Goal: Transaction & Acquisition: Purchase product/service

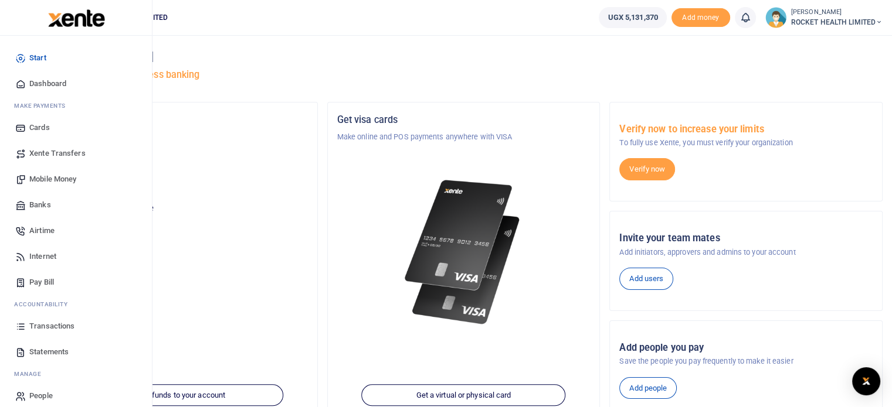
click at [57, 326] on span "Transactions" at bounding box center [51, 327] width 45 height 12
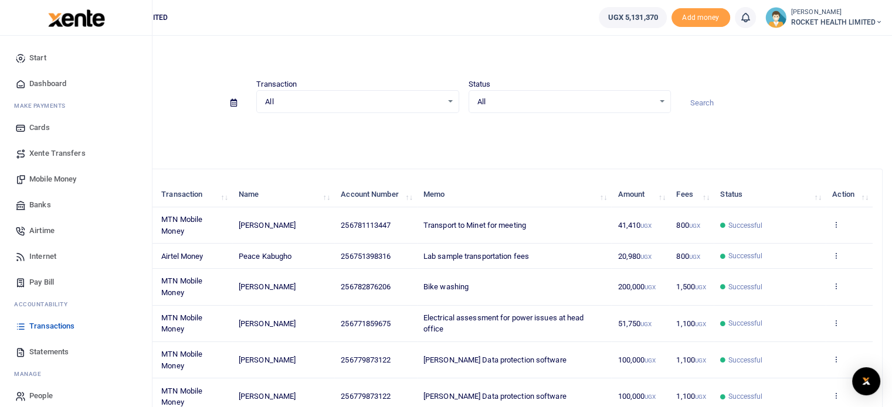
click at [45, 182] on span "Mobile Money" at bounding box center [52, 180] width 47 height 12
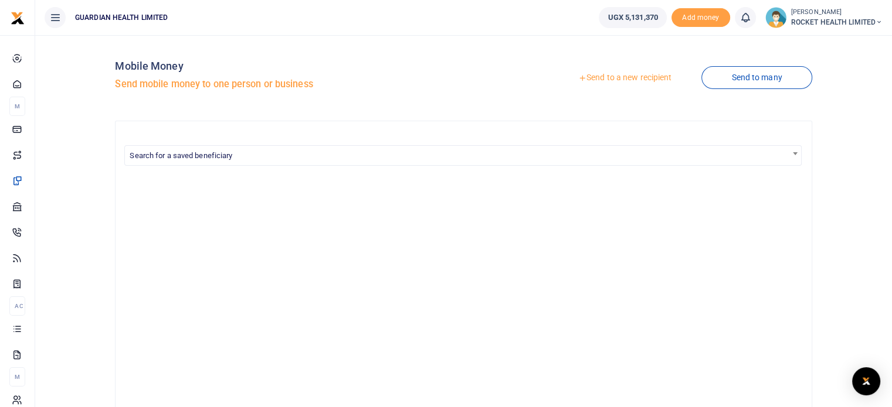
click at [639, 77] on link "Send to a new recipient" at bounding box center [624, 77] width 153 height 21
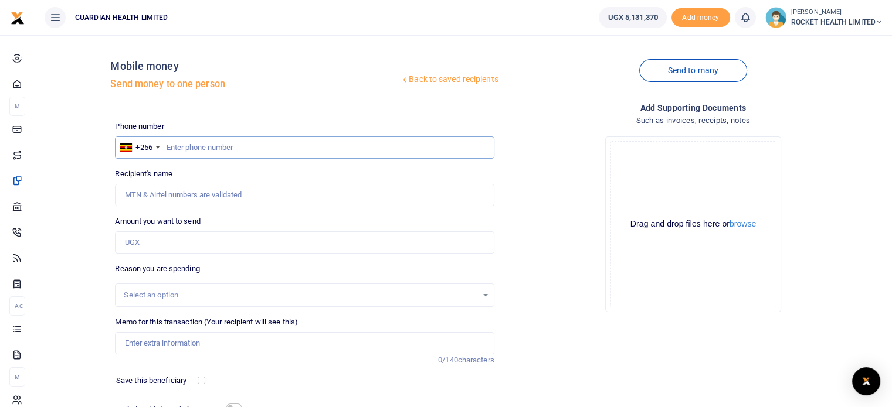
click at [181, 145] on input "text" at bounding box center [304, 148] width 379 height 22
type input "788444274"
type input "Mariam Nantege"
type input "788444274"
click at [164, 247] on input "Amount you want to send" at bounding box center [304, 243] width 379 height 22
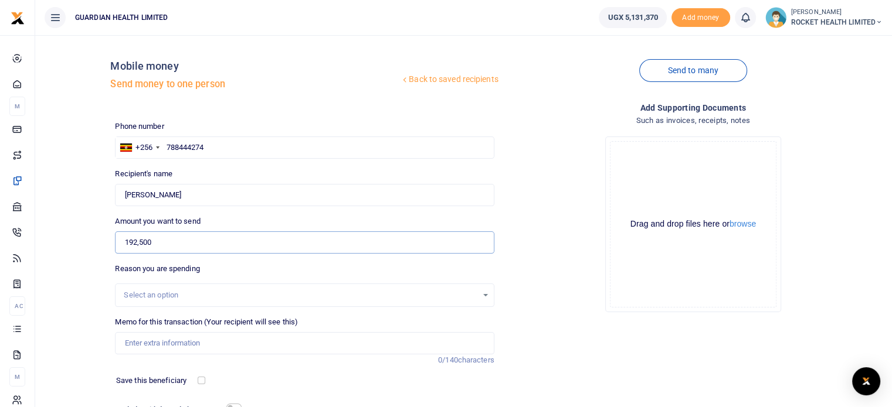
type input "192,500"
click at [151, 293] on div "Select an option" at bounding box center [300, 296] width 353 height 12
type input "TRANSPO"
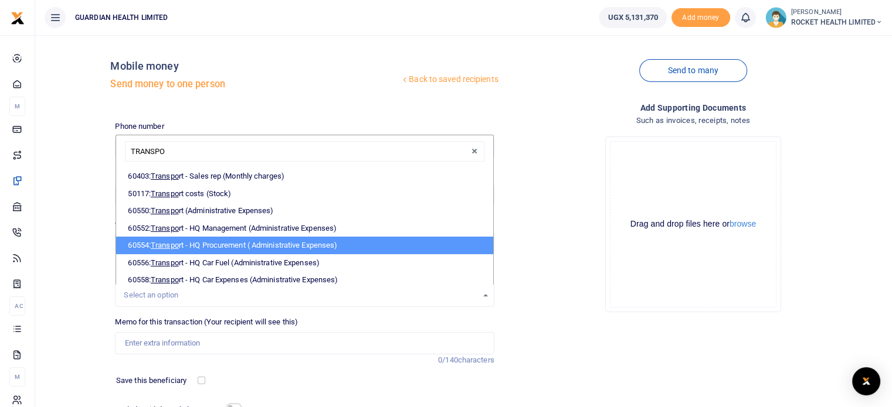
scroll to position [38, 0]
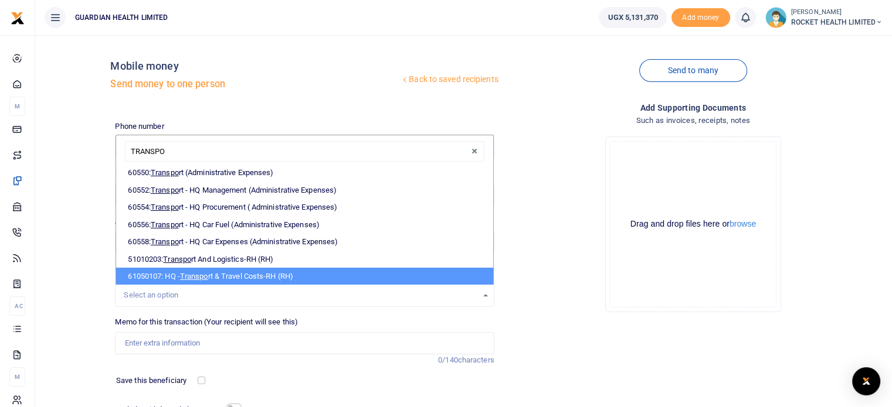
click at [223, 275] on li "61050107: HQ - Transpo rt & Travel Costs-RH (RH)" at bounding box center [304, 277] width 376 height 18
select select "5448"
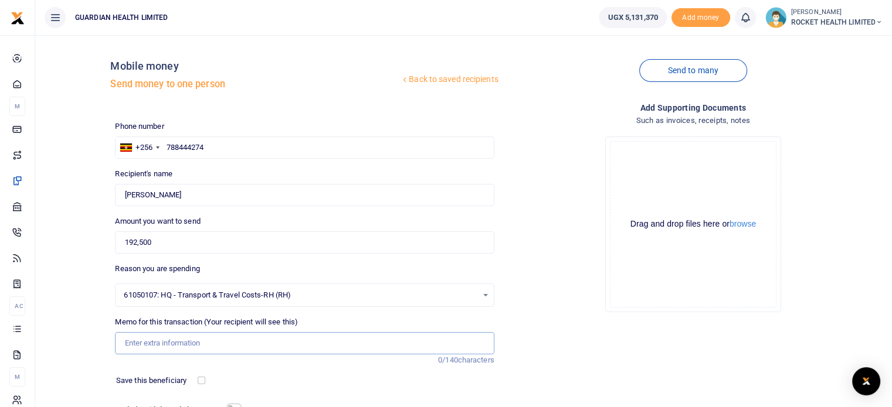
click at [167, 340] on input "Memo for this transaction (Your recipient will see this)" at bounding box center [304, 343] width 379 height 22
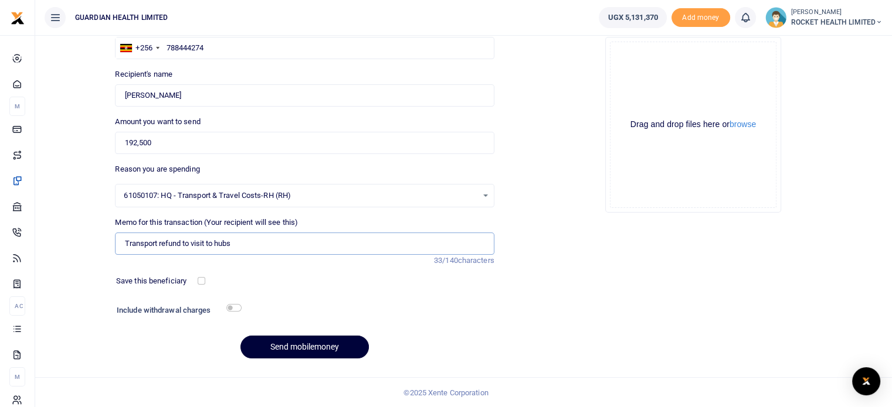
type input "Transport refund to visit to hubs"
click at [318, 348] on button "Send mobilemoney" at bounding box center [304, 347] width 128 height 23
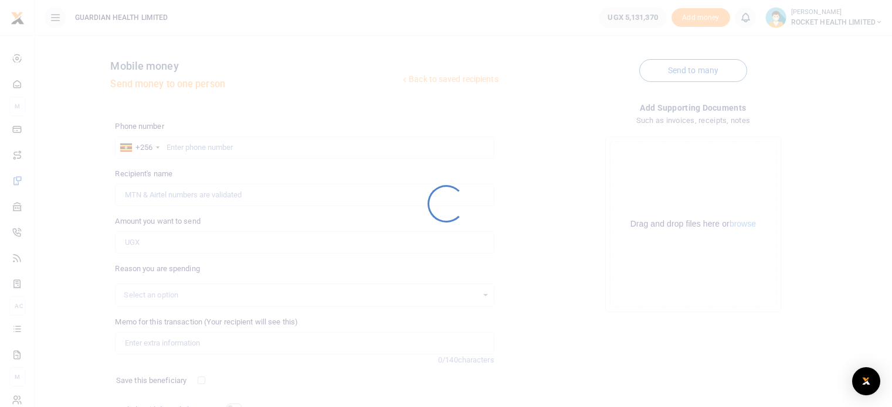
scroll to position [100, 0]
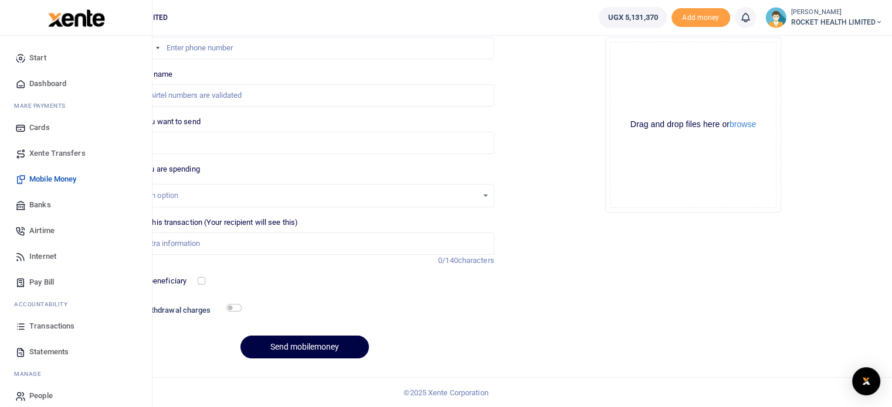
click at [56, 326] on span "Transactions" at bounding box center [51, 327] width 45 height 12
